Goal: Navigation & Orientation: Find specific page/section

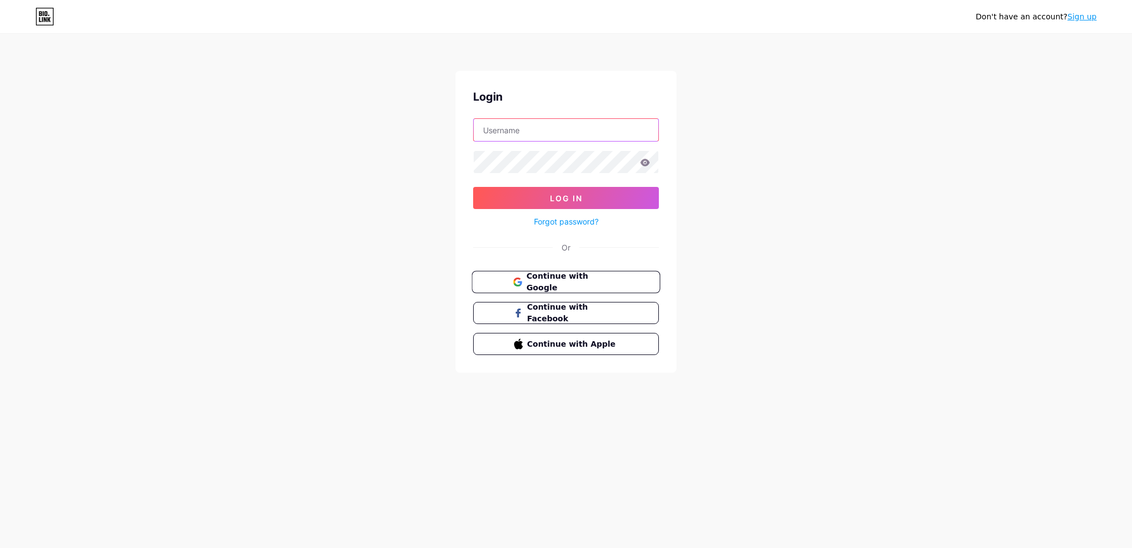
type input "[EMAIL_ADDRESS][DOMAIN_NAME]"
click at [595, 273] on button "Continue with Google" at bounding box center [565, 282] width 188 height 23
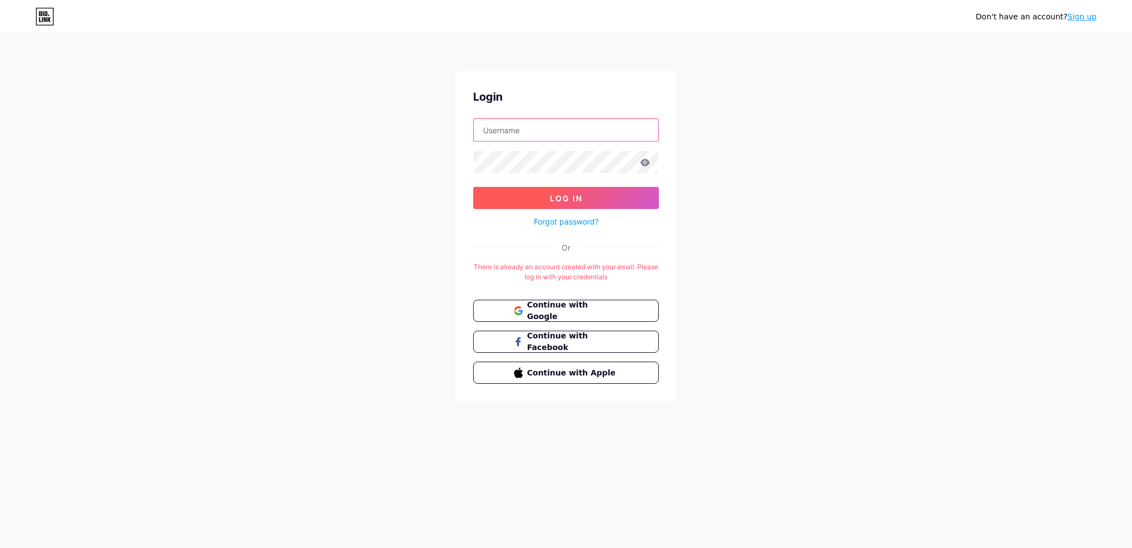
type input "[EMAIL_ADDRESS][DOMAIN_NAME]"
click at [620, 203] on button "Log In" at bounding box center [566, 198] width 186 height 22
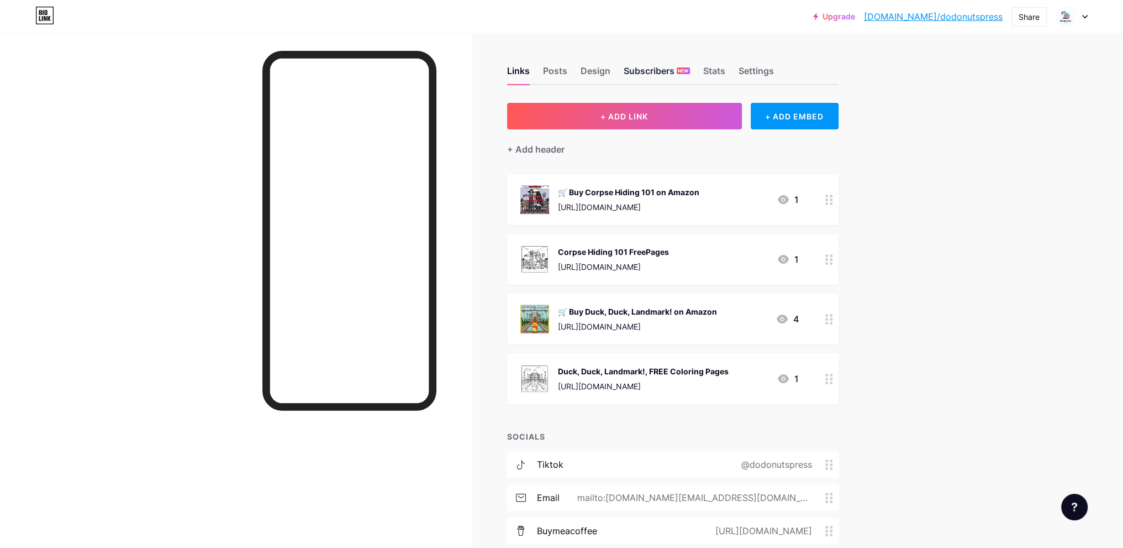
click at [661, 68] on div "Subscribers NEW" at bounding box center [657, 74] width 66 height 20
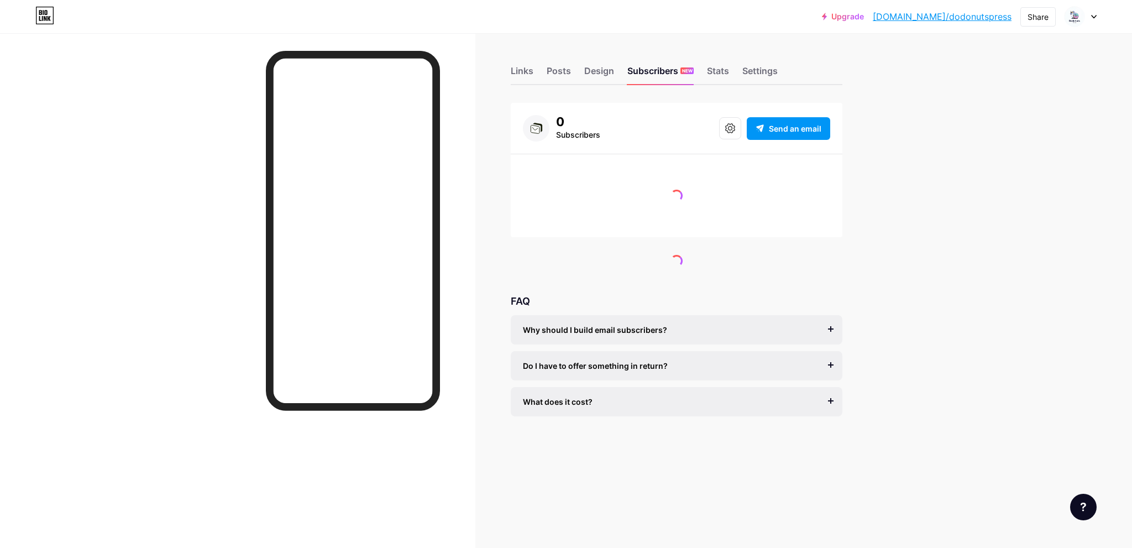
click at [703, 69] on div "Links Posts Design Subscribers NEW Stats Settings" at bounding box center [677, 65] width 332 height 39
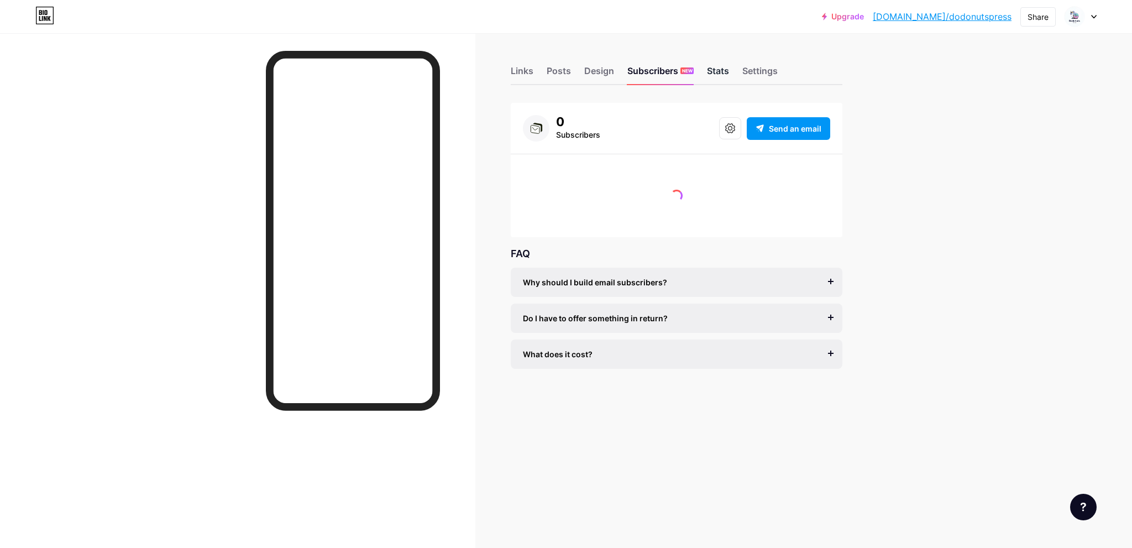
click at [713, 69] on div "Stats" at bounding box center [718, 74] width 22 height 20
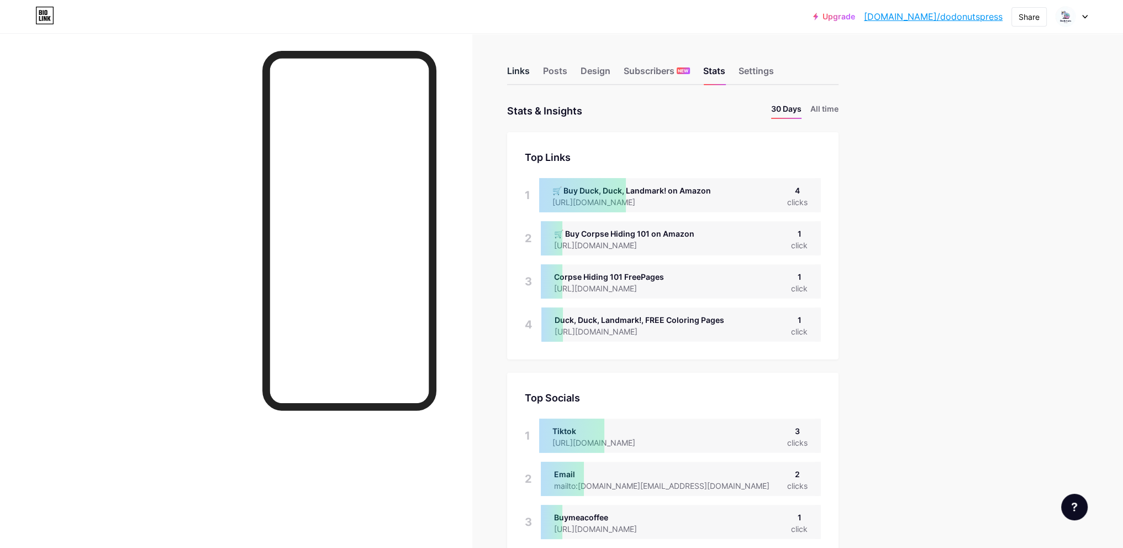
click at [523, 70] on div "Links" at bounding box center [518, 74] width 23 height 20
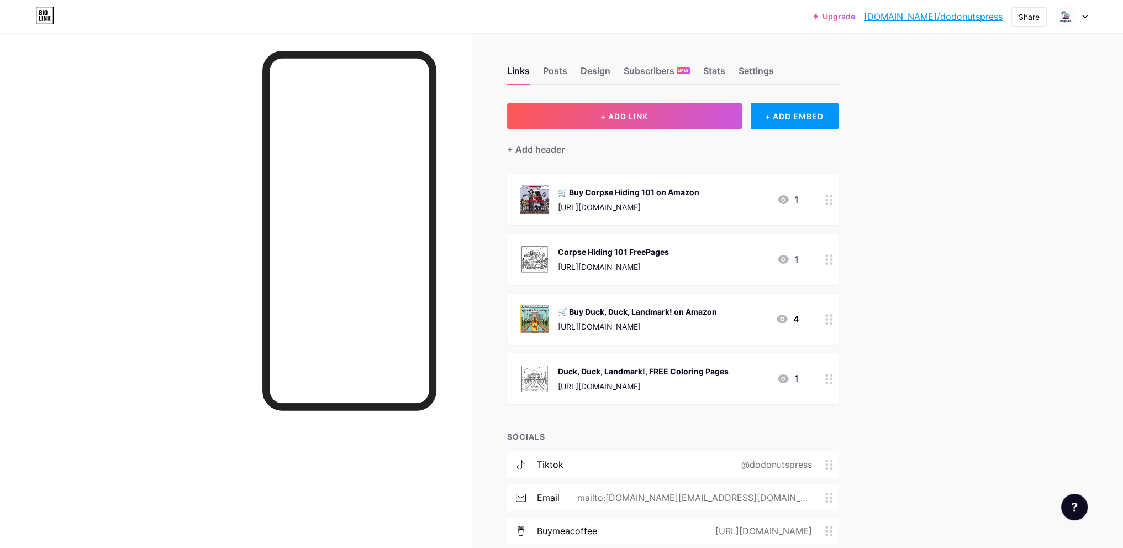
click at [669, 264] on div "[URL][DOMAIN_NAME]" at bounding box center [613, 267] width 111 height 12
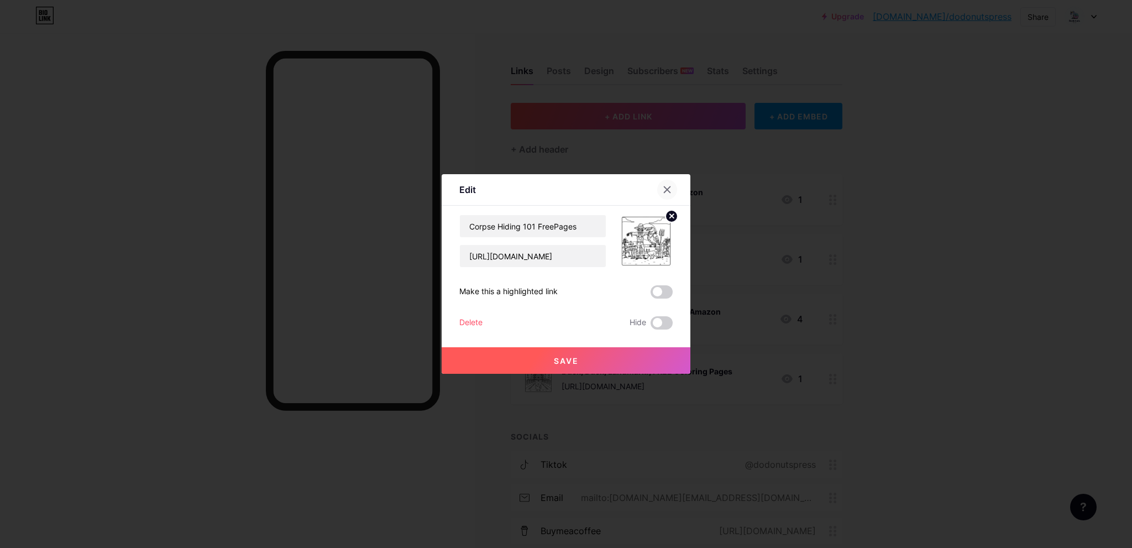
click at [664, 189] on icon at bounding box center [667, 190] width 6 height 6
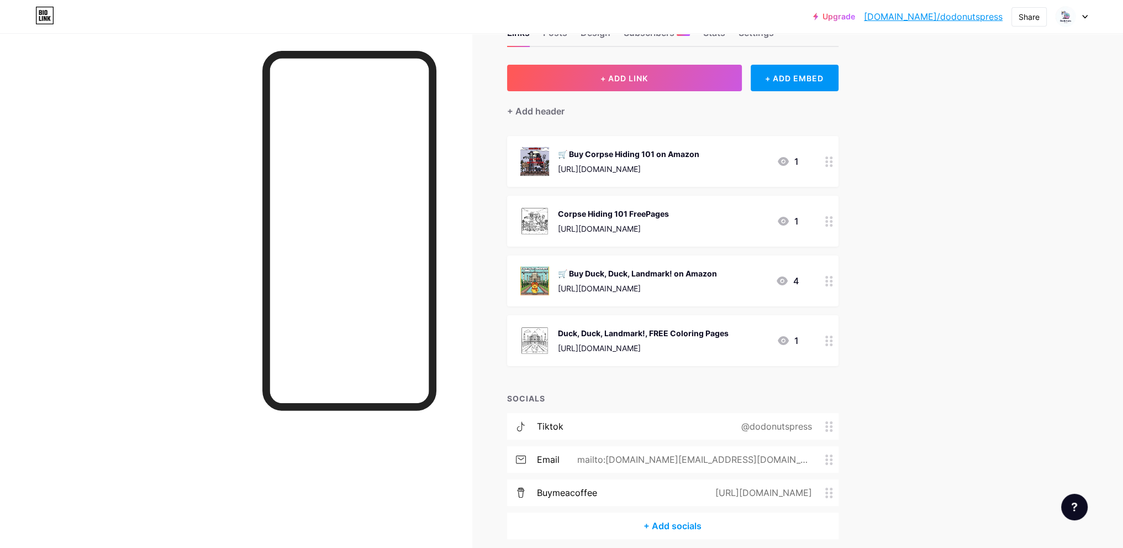
scroll to position [83, 0]
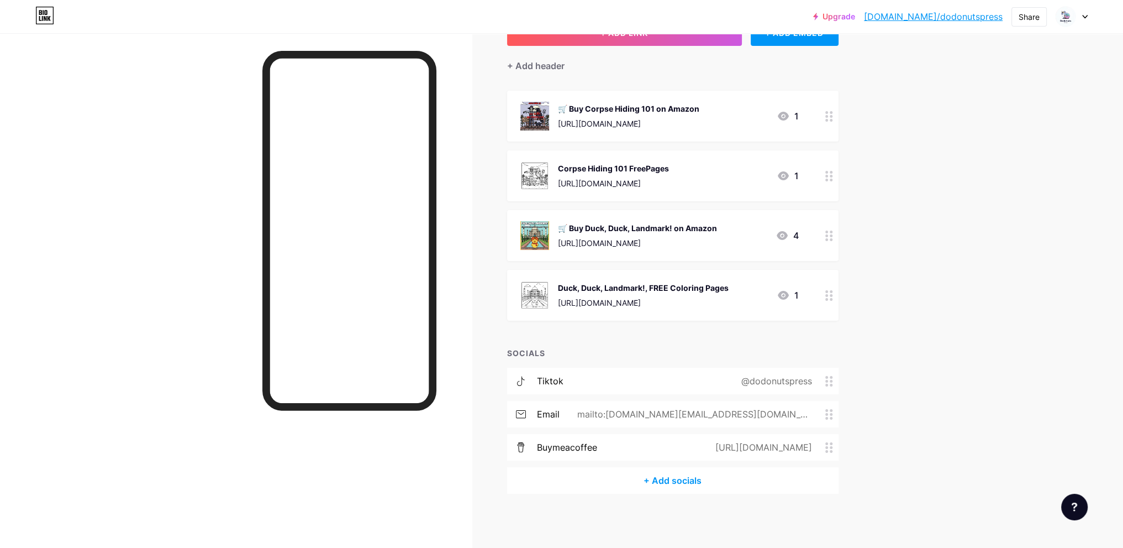
drag, startPoint x: 674, startPoint y: 410, endPoint x: 818, endPoint y: 419, distance: 144.0
click at [818, 419] on div "mailto:[DOMAIN_NAME][EMAIL_ADDRESS][DOMAIN_NAME]" at bounding box center [693, 413] width 266 height 13
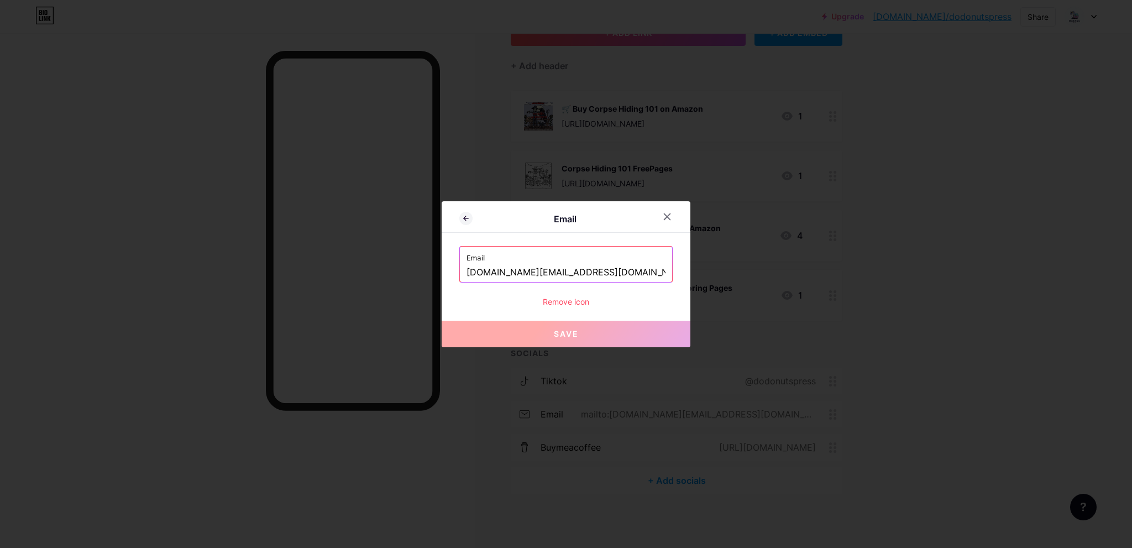
click at [576, 273] on input "[DOMAIN_NAME][EMAIL_ADDRESS][DOMAIN_NAME]" at bounding box center [565, 272] width 199 height 19
click at [665, 217] on icon at bounding box center [667, 216] width 9 height 9
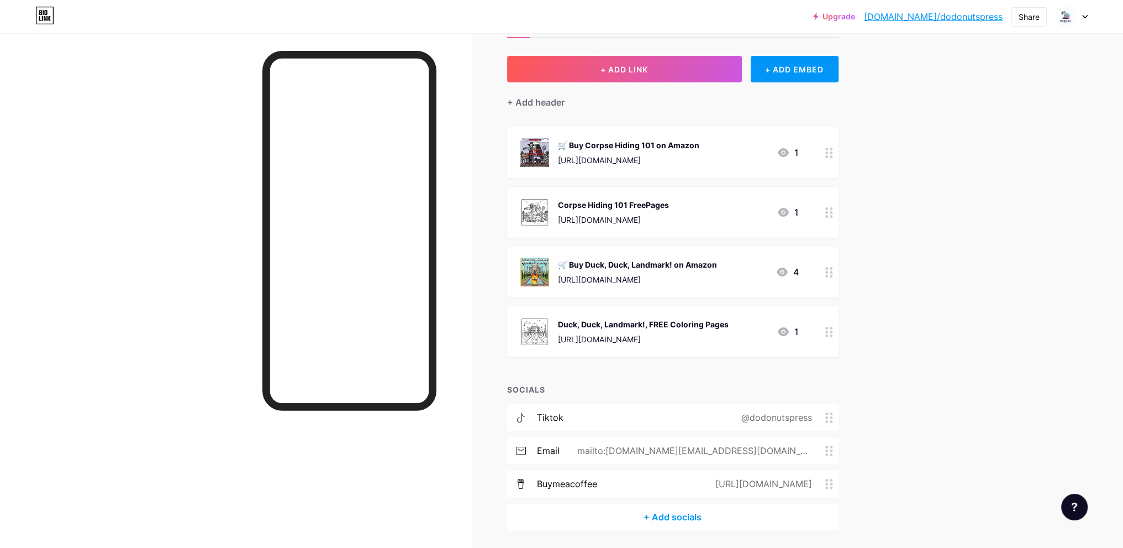
scroll to position [0, 0]
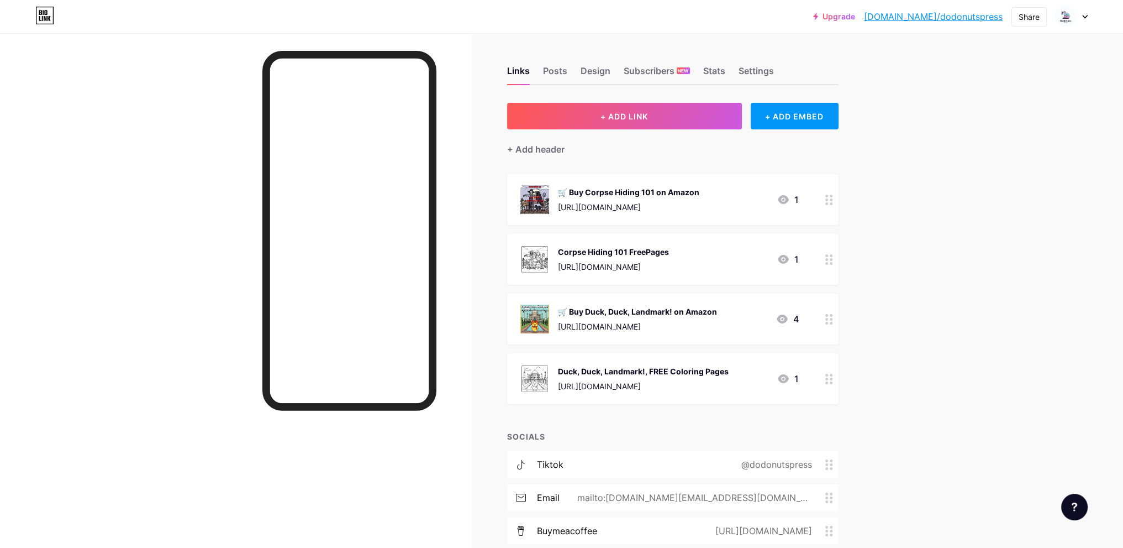
click at [832, 264] on div at bounding box center [829, 259] width 19 height 51
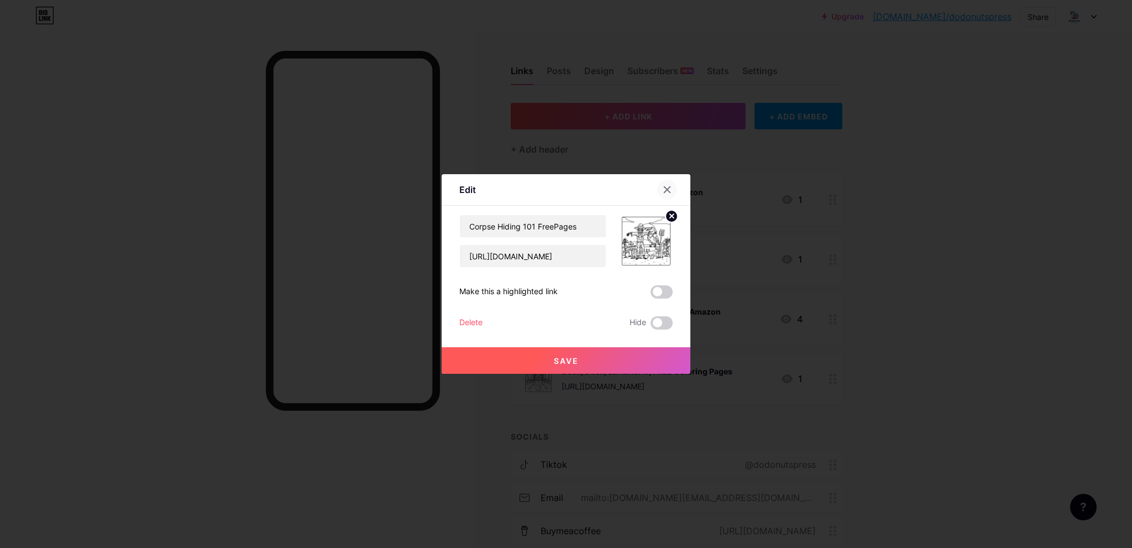
click at [663, 188] on icon at bounding box center [667, 189] width 9 height 9
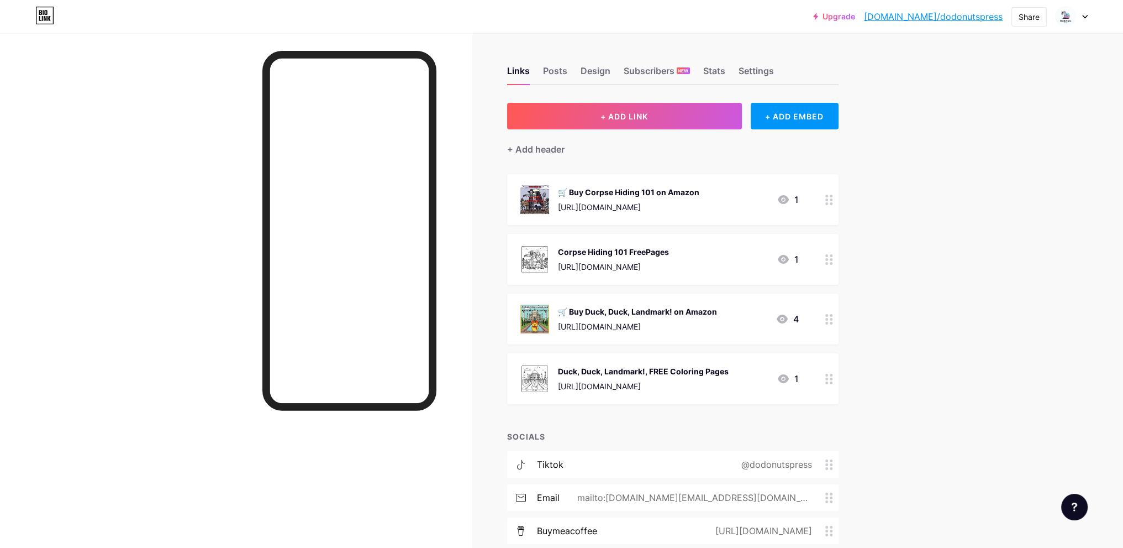
click at [945, 18] on link "[DOMAIN_NAME]/dodonutspress" at bounding box center [933, 16] width 139 height 13
